Goal: Information Seeking & Learning: Learn about a topic

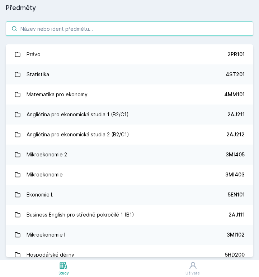
click at [157, 27] on input "search" at bounding box center [129, 28] width 247 height 14
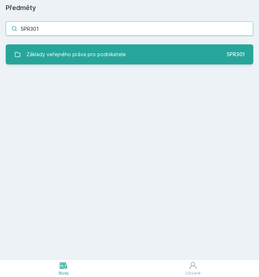
type input "5PR301"
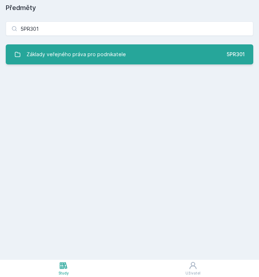
click at [169, 47] on link "Základy veřejného práva pro podnikatele 5PR301" at bounding box center [129, 54] width 247 height 20
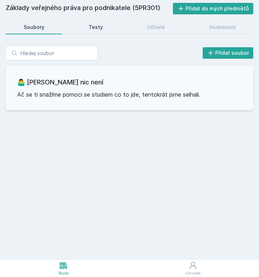
click at [84, 27] on link "Testy" at bounding box center [96, 27] width 50 height 14
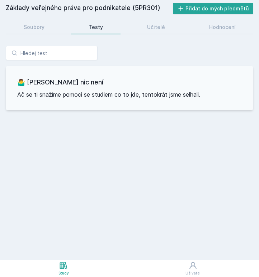
click at [150, 35] on div "Základy veřejného práva pro podnikatele (5PR301) Přidat do mých předmětů [GEOGR…" at bounding box center [129, 130] width 247 height 254
click at [150, 29] on div "Učitelé" at bounding box center [156, 27] width 18 height 7
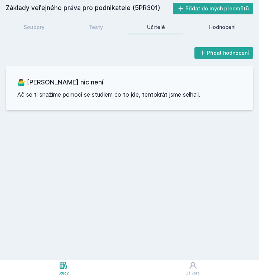
click at [221, 27] on div "Hodnocení" at bounding box center [222, 27] width 27 height 7
